Goal: Task Accomplishment & Management: Use online tool/utility

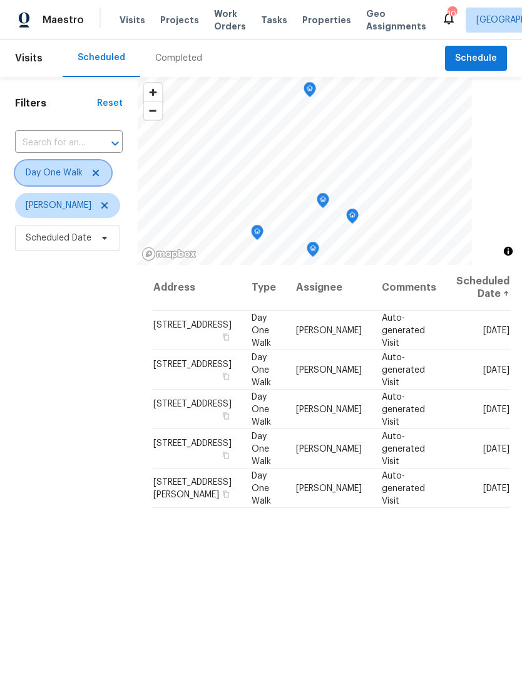
click at [97, 171] on icon at bounding box center [96, 173] width 10 height 10
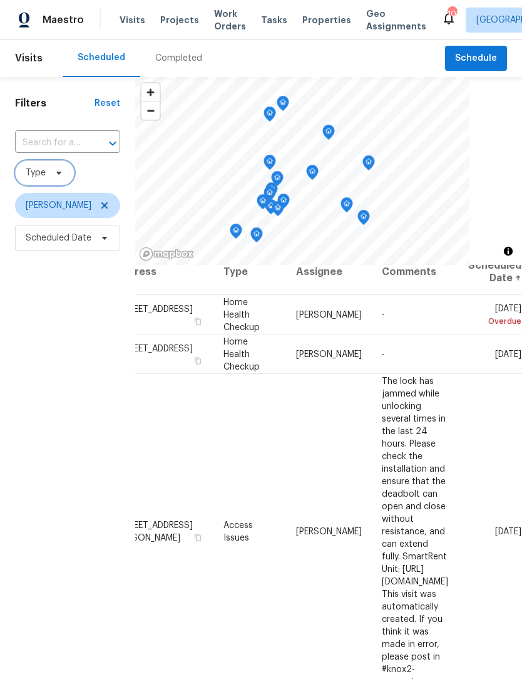
scroll to position [16, 115]
click at [0, 0] on icon at bounding box center [0, 0] width 0 height 0
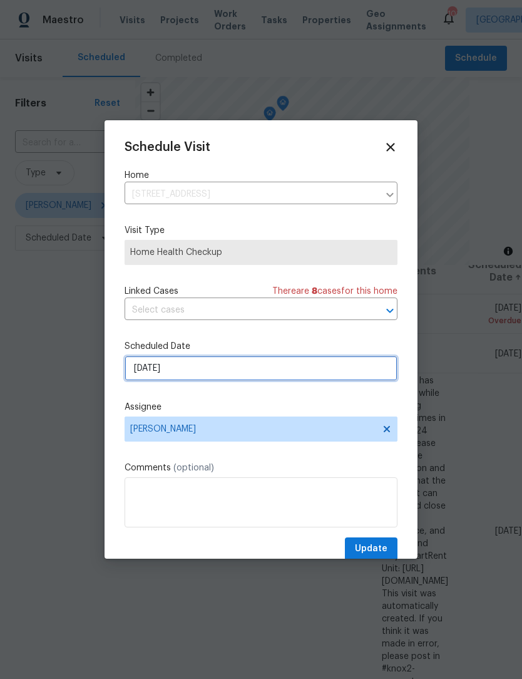
click at [215, 375] on input "[DATE]" at bounding box center [261, 368] width 273 height 25
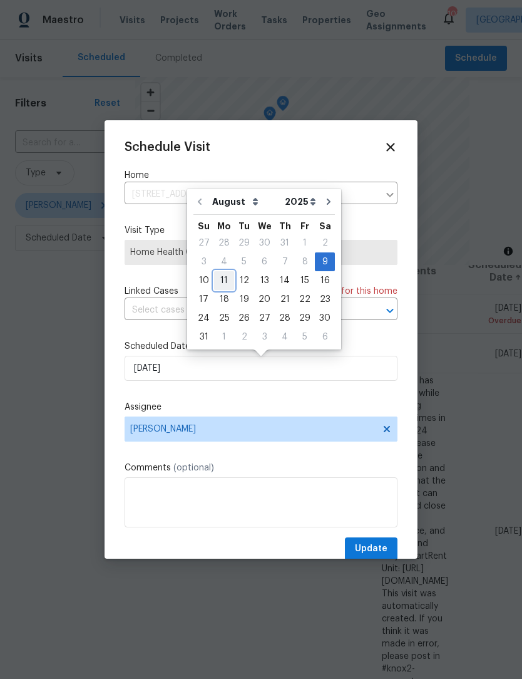
click at [225, 287] on div "11" at bounding box center [224, 281] width 20 height 18
type input "[DATE]"
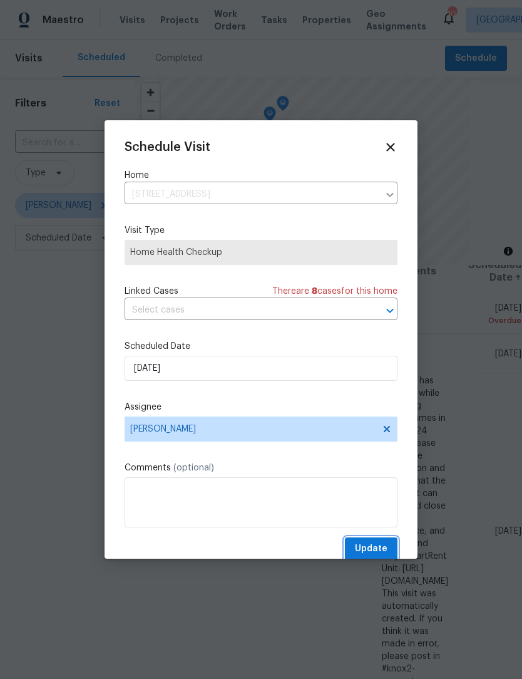
click at [383, 543] on button "Update" at bounding box center [371, 548] width 53 height 23
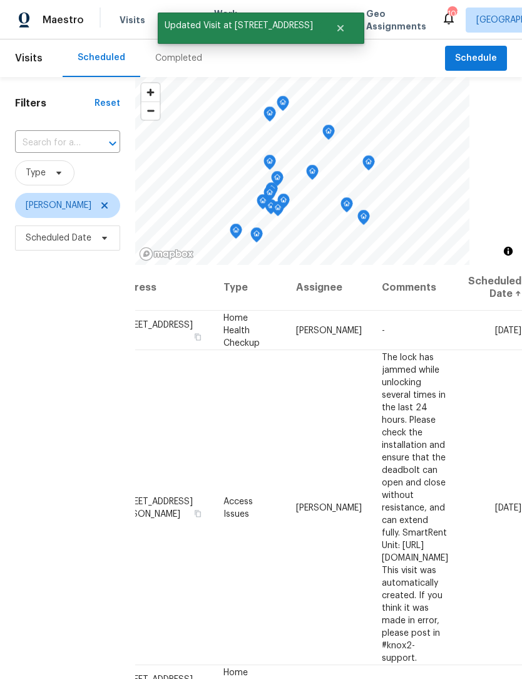
scroll to position [0, 115]
click at [0, 0] on icon at bounding box center [0, 0] width 0 height 0
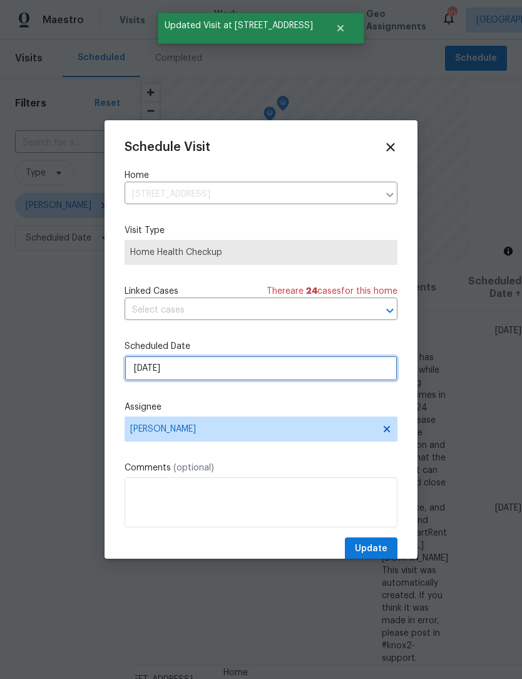
click at [219, 371] on input "[DATE]" at bounding box center [261, 368] width 273 height 25
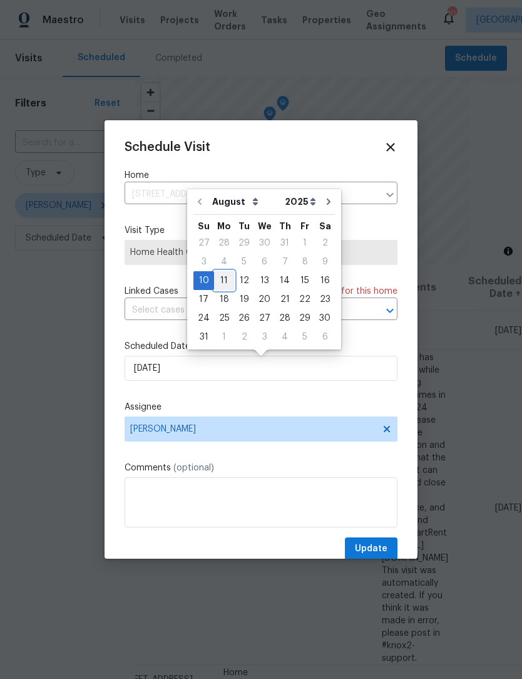
click at [222, 282] on div "11" at bounding box center [224, 281] width 20 height 18
type input "[DATE]"
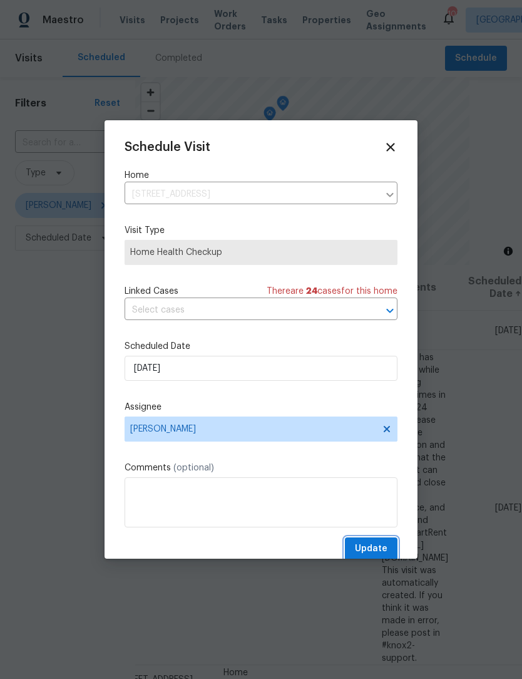
click at [380, 554] on span "Update" at bounding box center [371, 549] width 33 height 16
